Goal: Contribute content: Add original content to the website for others to see

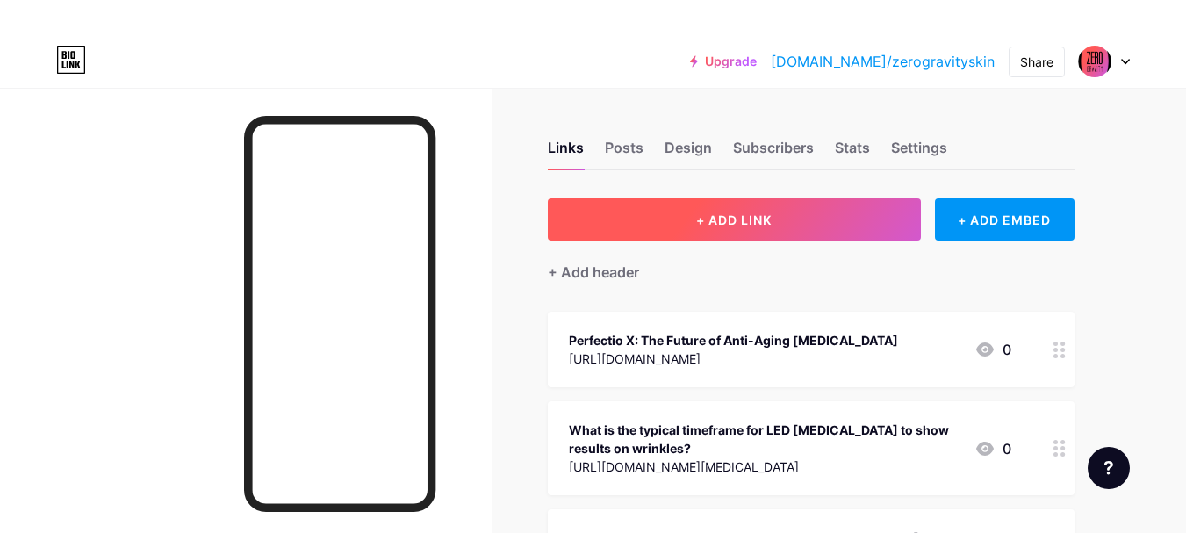
click at [706, 214] on span "+ ADD LINK" at bounding box center [734, 219] width 76 height 15
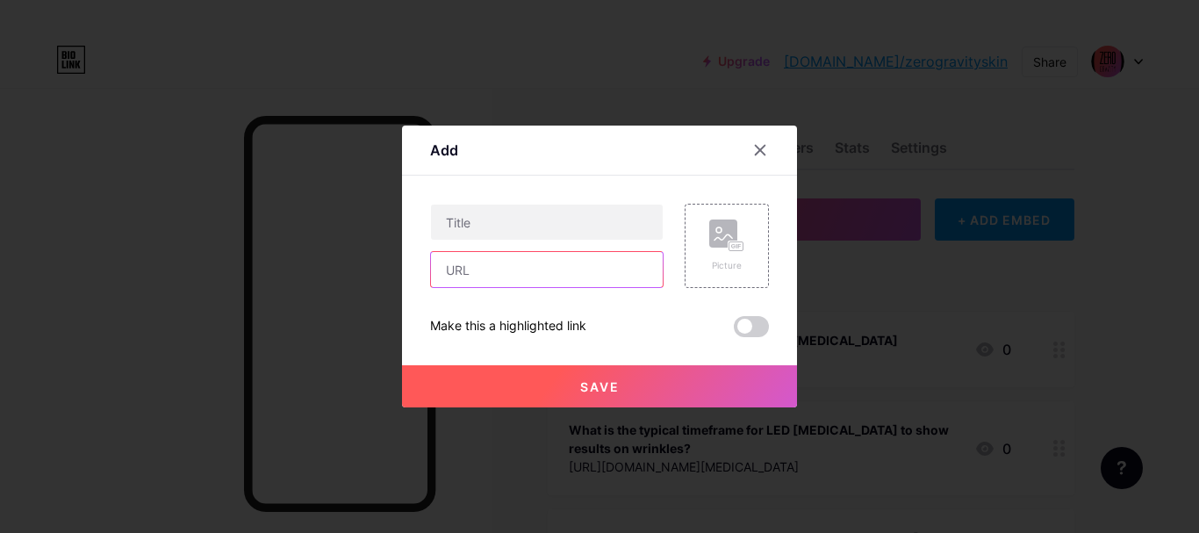
click at [543, 266] on input "text" at bounding box center [547, 269] width 232 height 35
paste input "[URL][DOMAIN_NAME][MEDICAL_DATA]"
type input "[URL][DOMAIN_NAME][MEDICAL_DATA]"
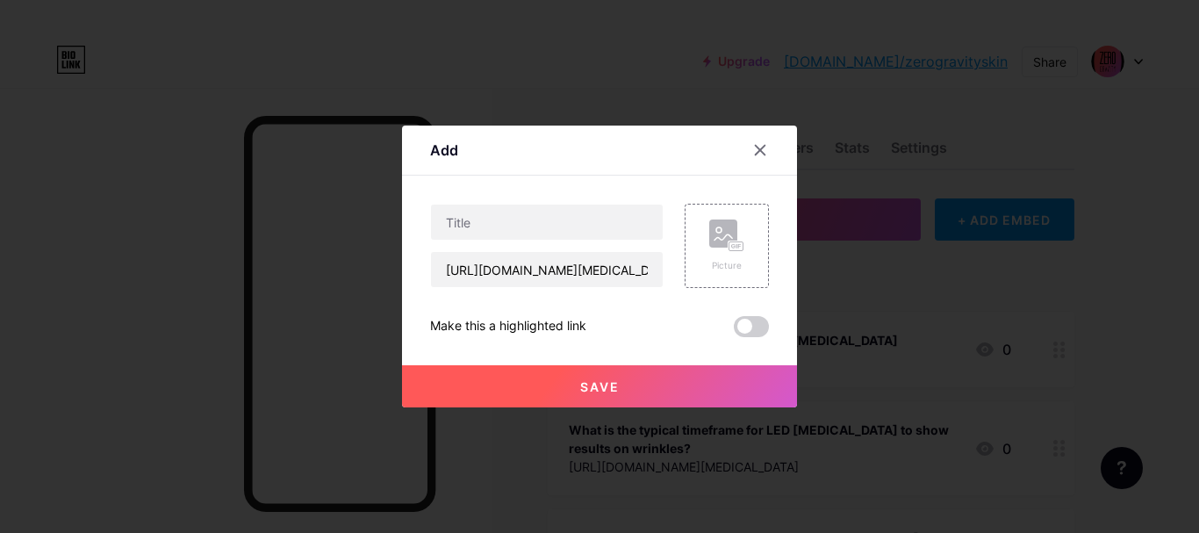
click at [542, 184] on div "Content YouTube Play YouTube video without leaving your page. ADD Vimeo Play Vi…" at bounding box center [599, 257] width 339 height 162
click at [534, 217] on input "text" at bounding box center [547, 222] width 232 height 35
paste input "Perfectio X G2 LED [MEDICAL_DATA] – Advanced Skincare Innovation"
type input "Perfectio X G2 LED [MEDICAL_DATA] – Advanced Skincare Innovation"
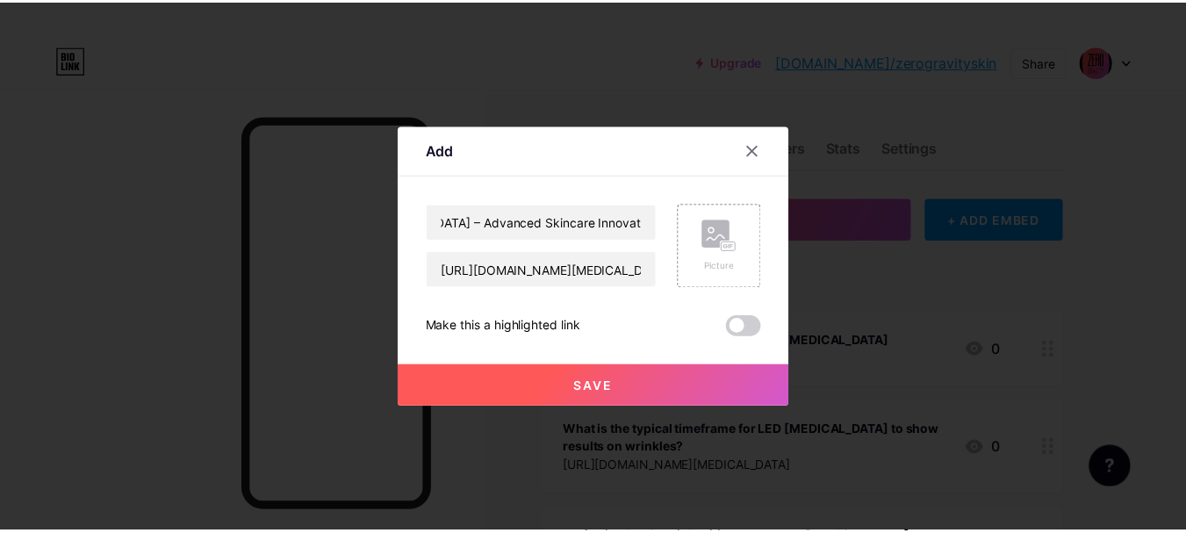
scroll to position [0, 0]
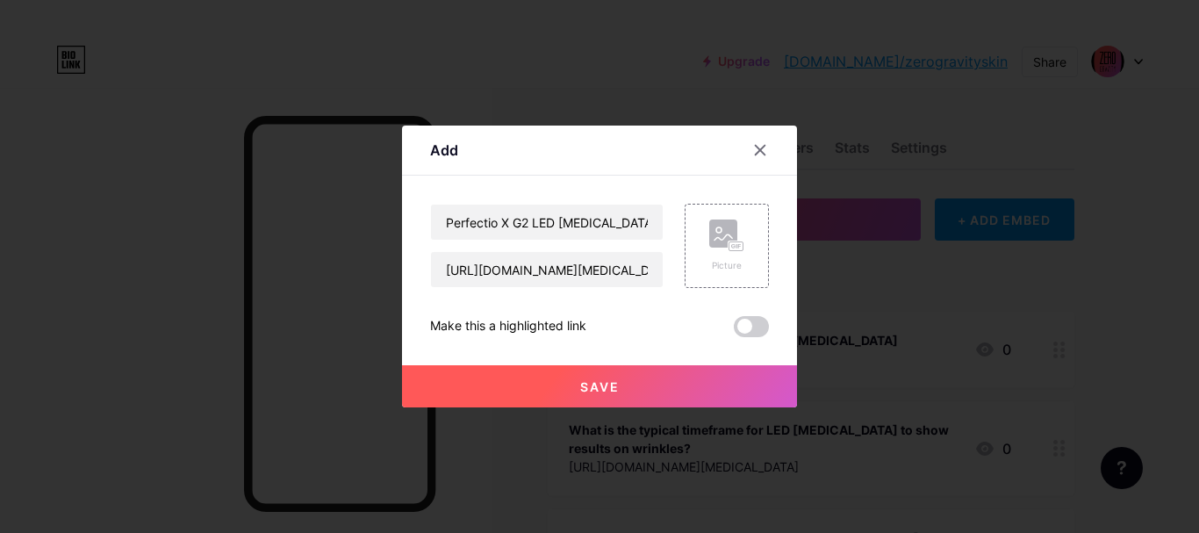
click at [608, 172] on div "Add" at bounding box center [599, 154] width 395 height 41
click at [733, 241] on rect at bounding box center [737, 246] width 16 height 11
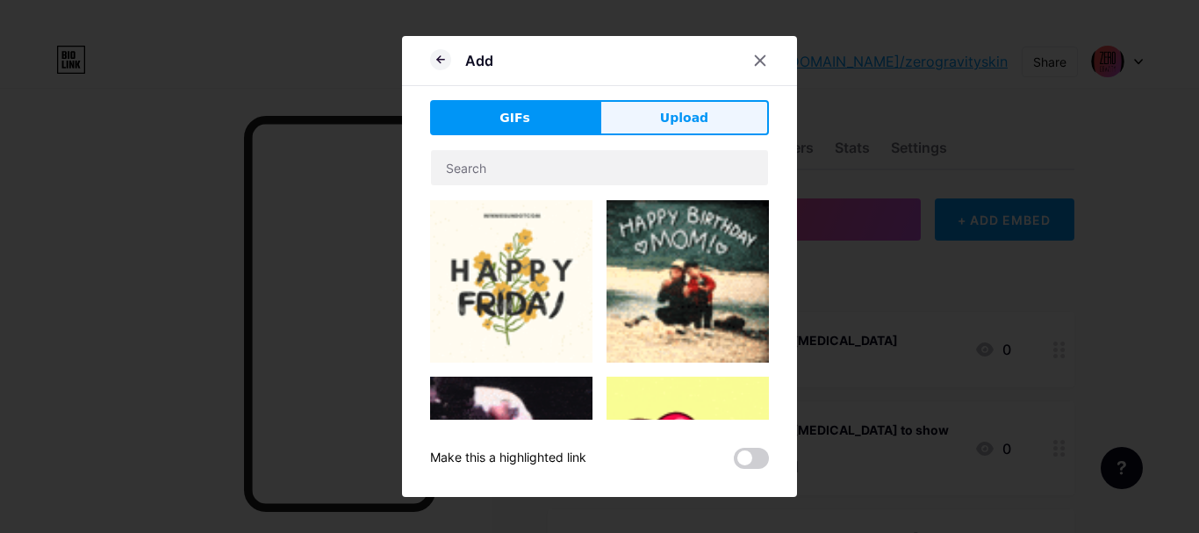
click at [688, 129] on button "Upload" at bounding box center [684, 117] width 169 height 35
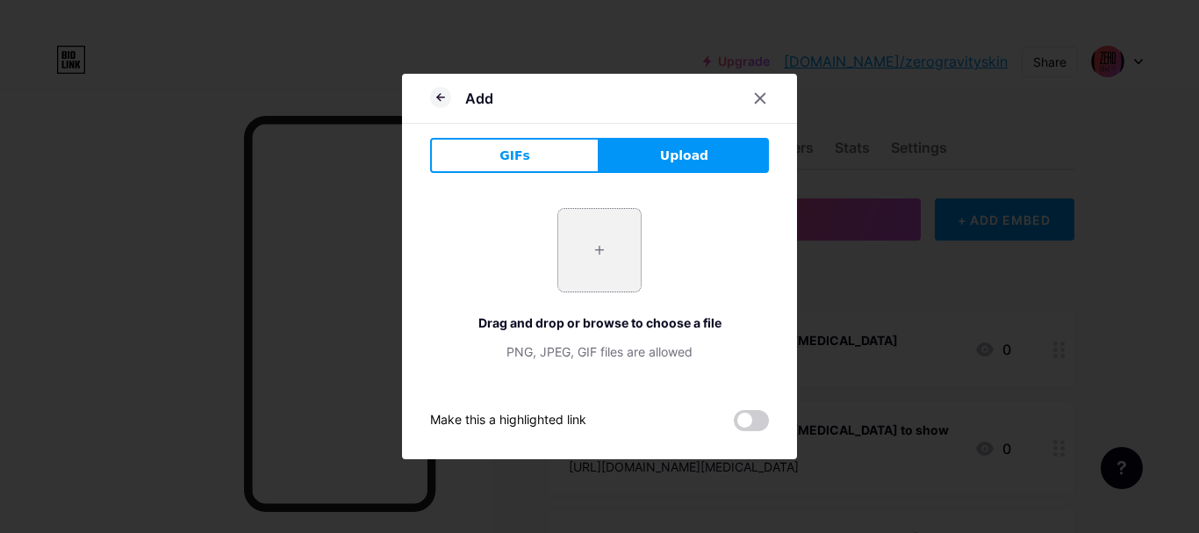
click at [599, 242] on input "file" at bounding box center [599, 250] width 83 height 83
type input "C:\fakepath\Untitled design - 2025-09-19T161136.426.jpg"
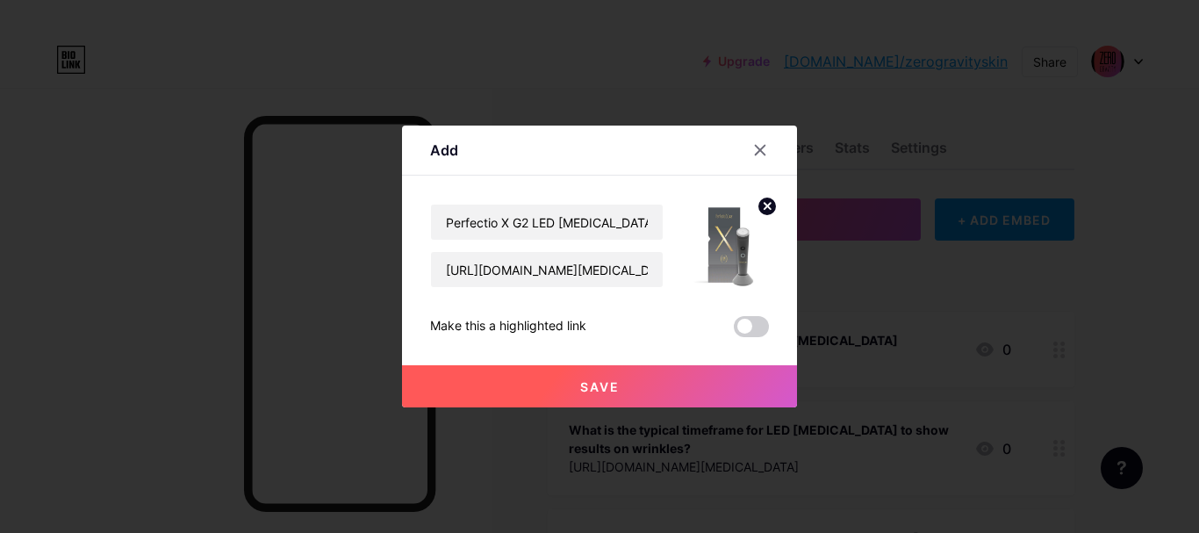
click at [593, 384] on span "Save" at bounding box center [600, 386] width 40 height 15
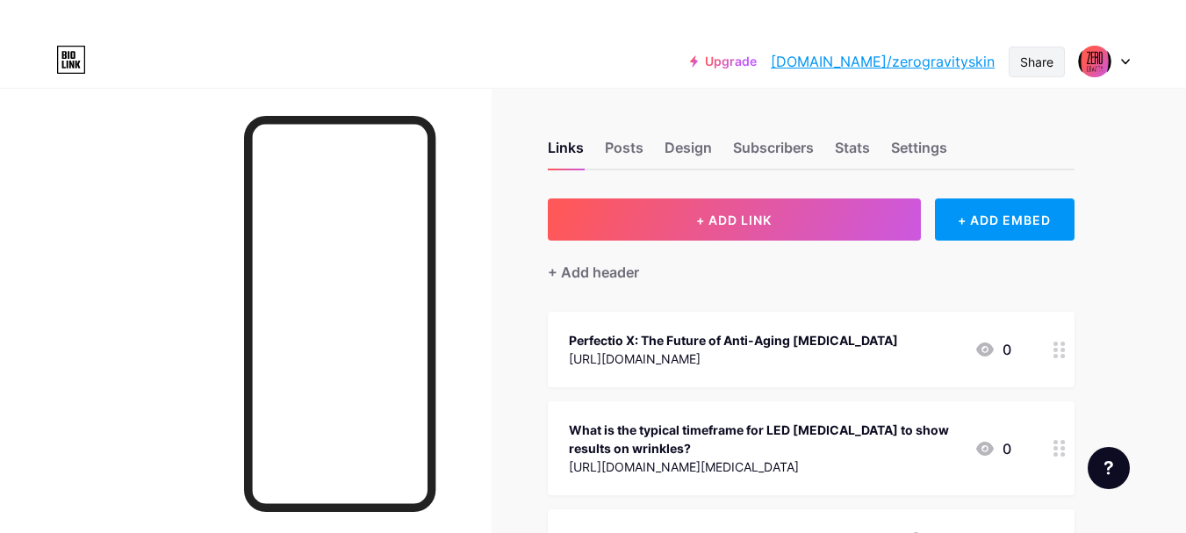
click at [1039, 63] on div "Share" at bounding box center [1036, 62] width 33 height 18
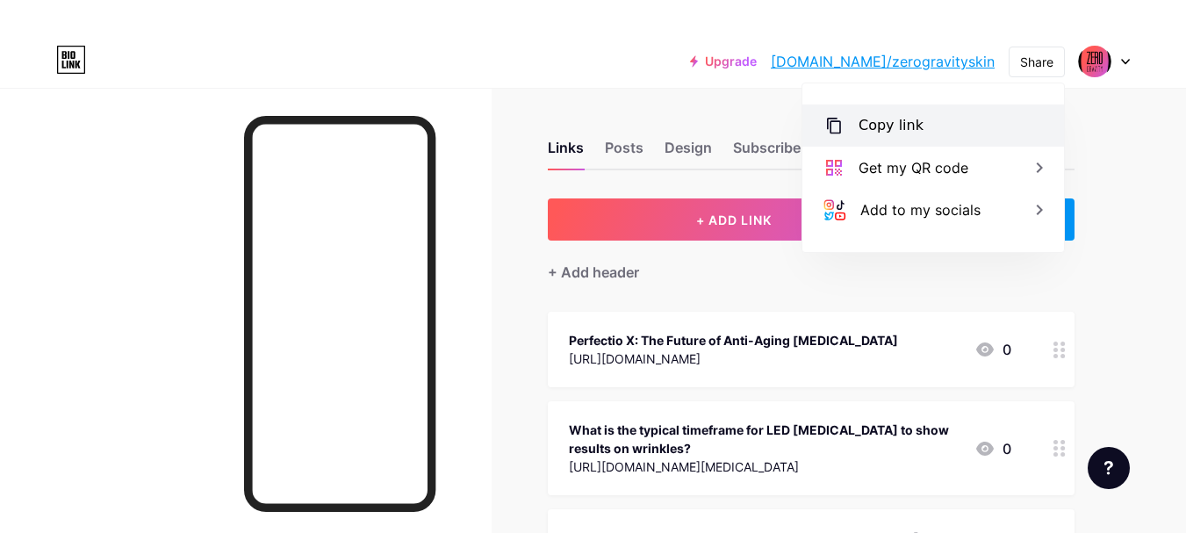
click at [917, 113] on div "Copy link" at bounding box center [933, 125] width 262 height 42
